Goal: Find contact information

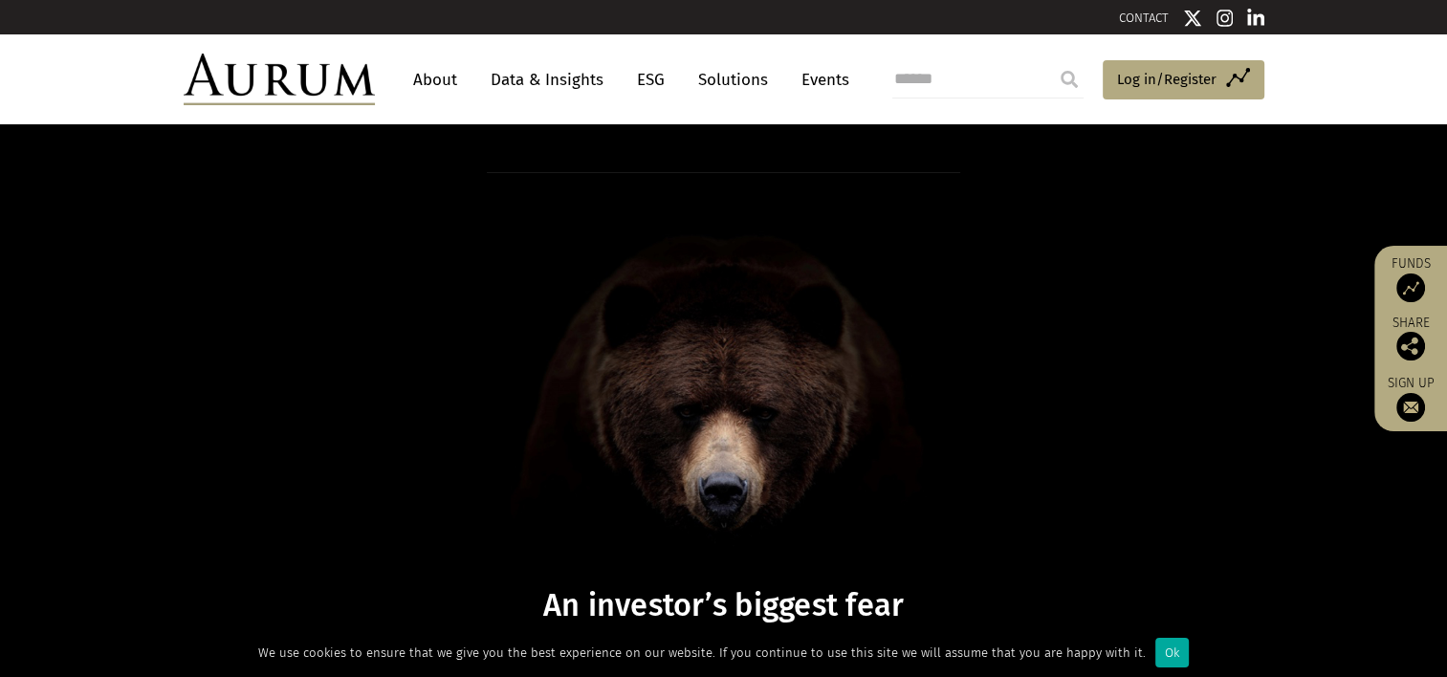
click at [1134, 12] on link "CONTACT" at bounding box center [1144, 18] width 50 height 14
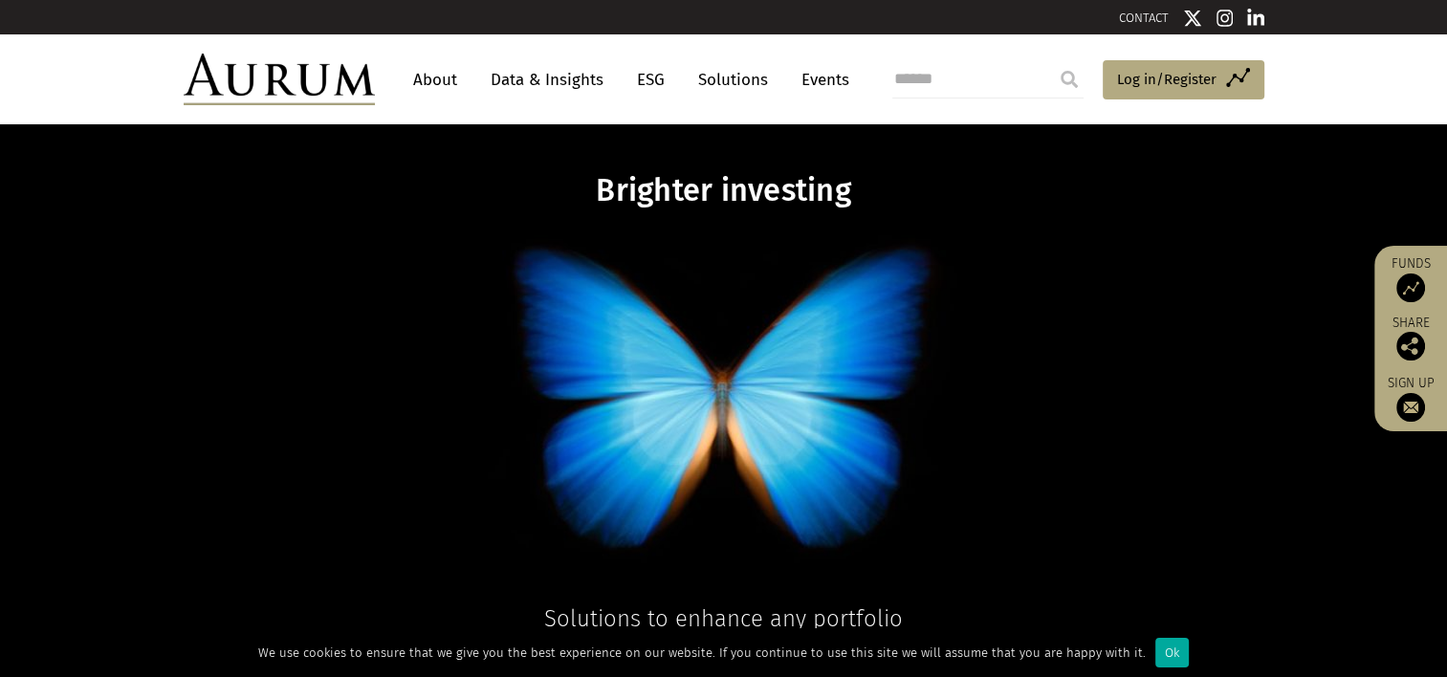
drag, startPoint x: 65, startPoint y: 405, endPoint x: 135, endPoint y: 187, distance: 229.0
click at [65, 403] on div "Brighter investing Solutions to enhance any portfolio Solutions" at bounding box center [723, 436] width 1447 height 625
